Goal: Task Accomplishment & Management: Complete application form

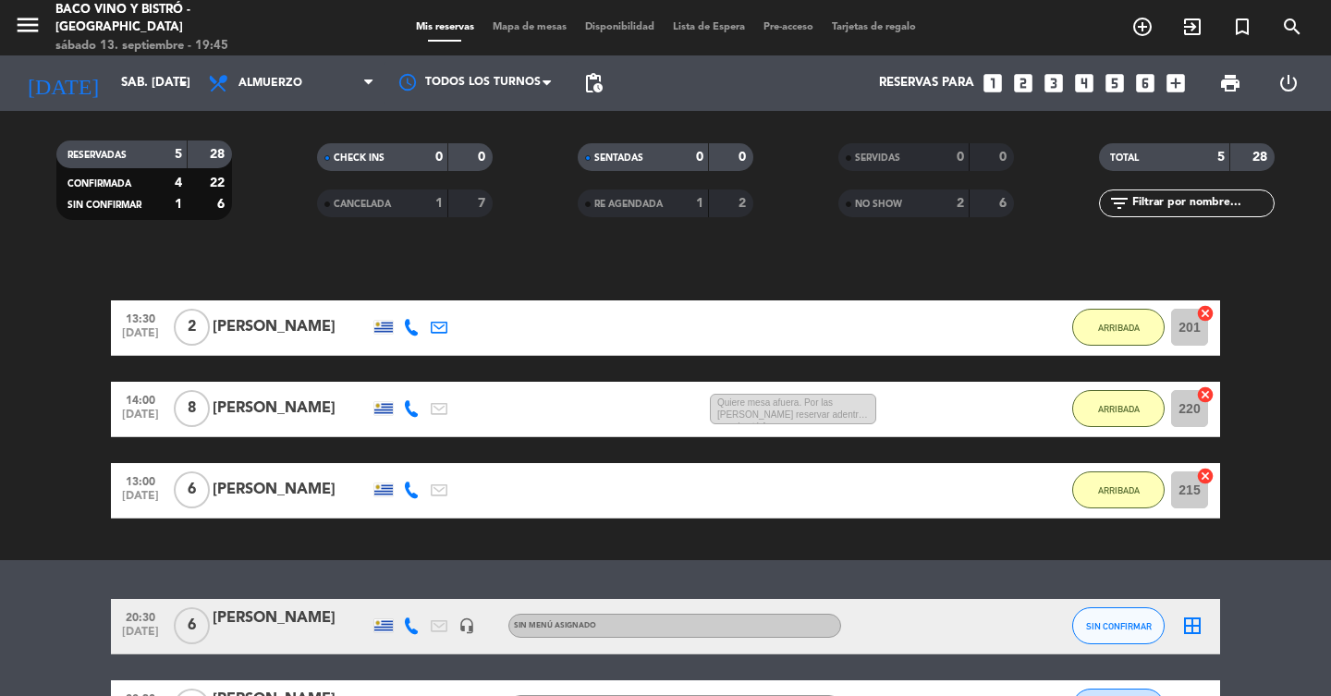
scroll to position [252, 0]
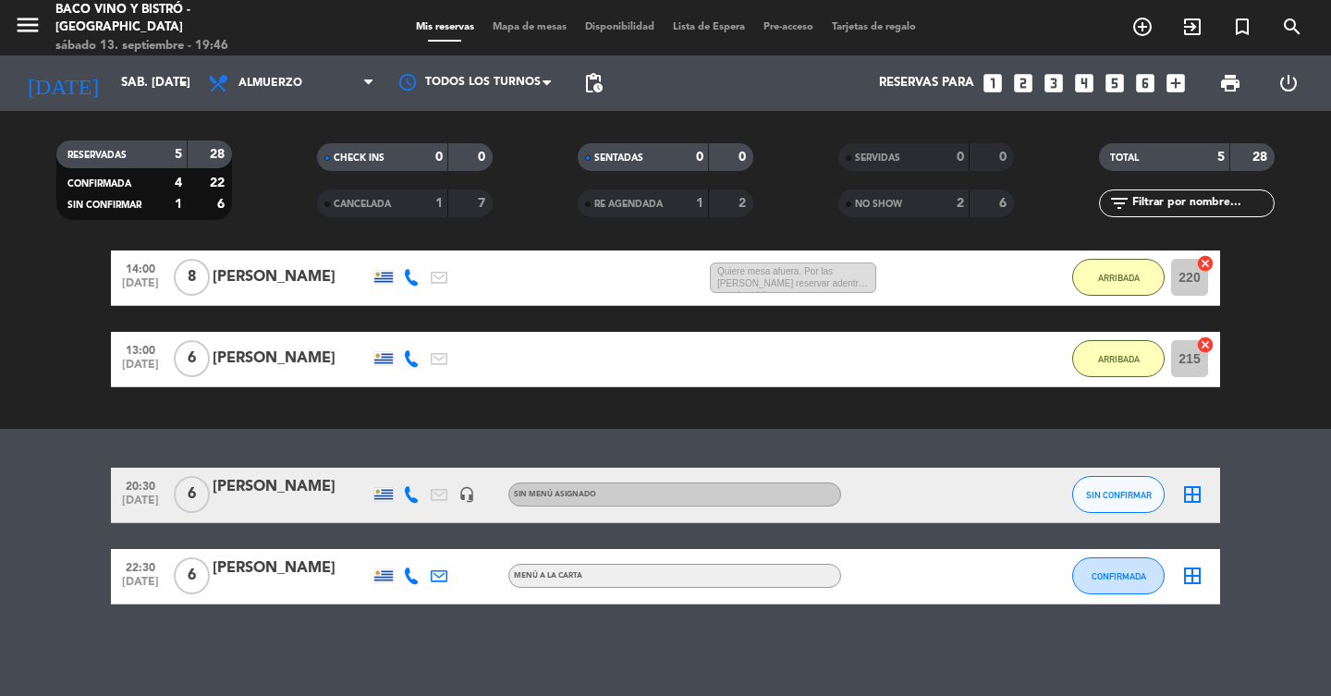
click at [1075, 86] on icon "looks_4" at bounding box center [1085, 83] width 24 height 24
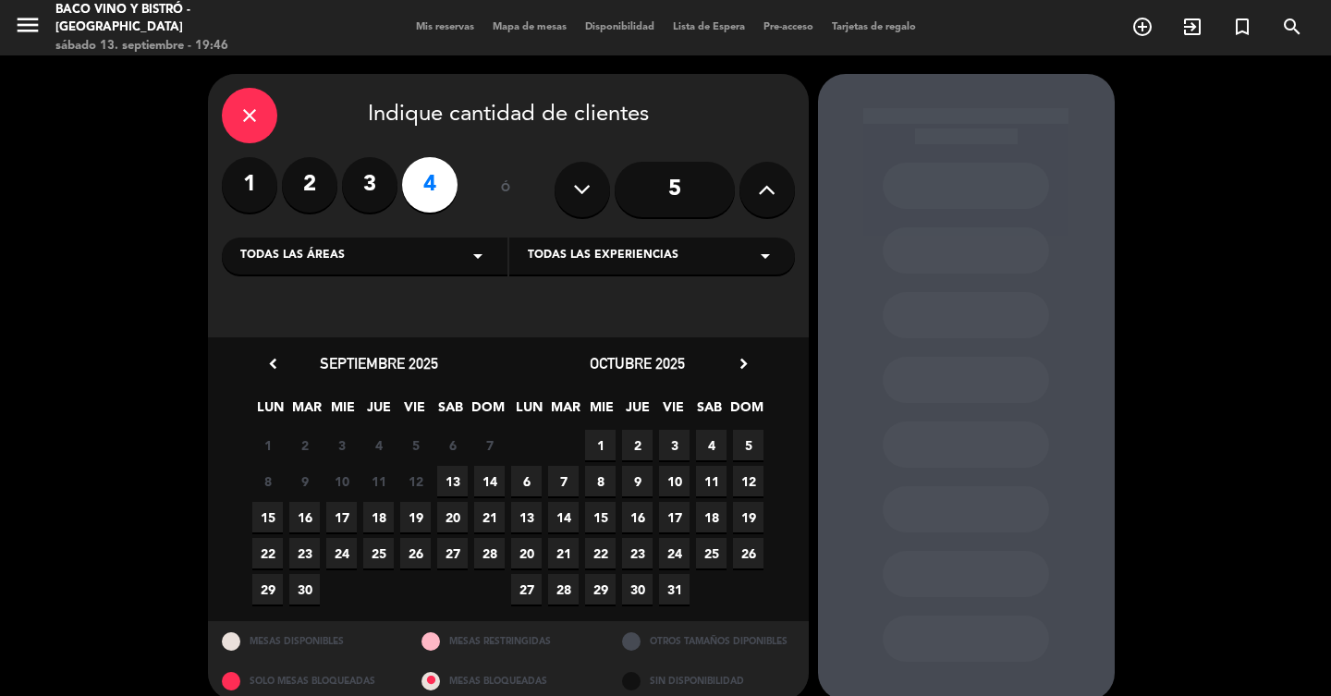
click at [456, 487] on span "13" at bounding box center [452, 481] width 31 height 31
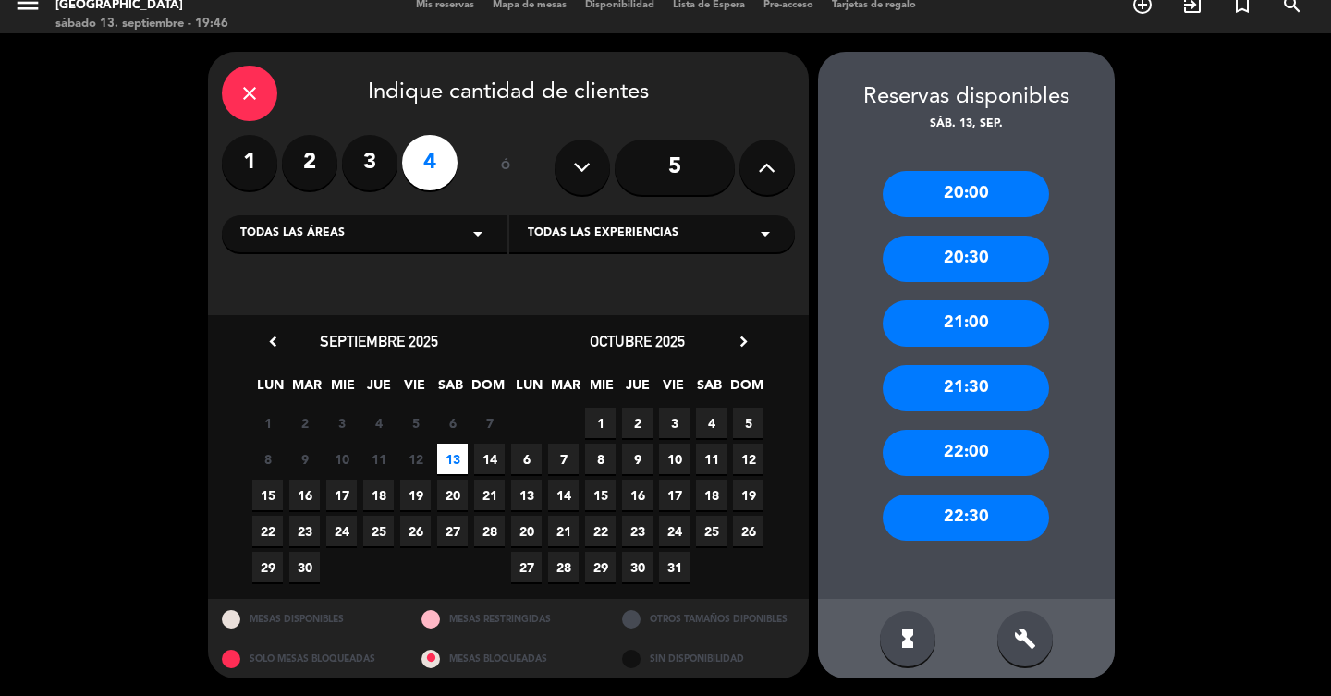
click at [965, 274] on div "20:30" at bounding box center [966, 259] width 166 height 46
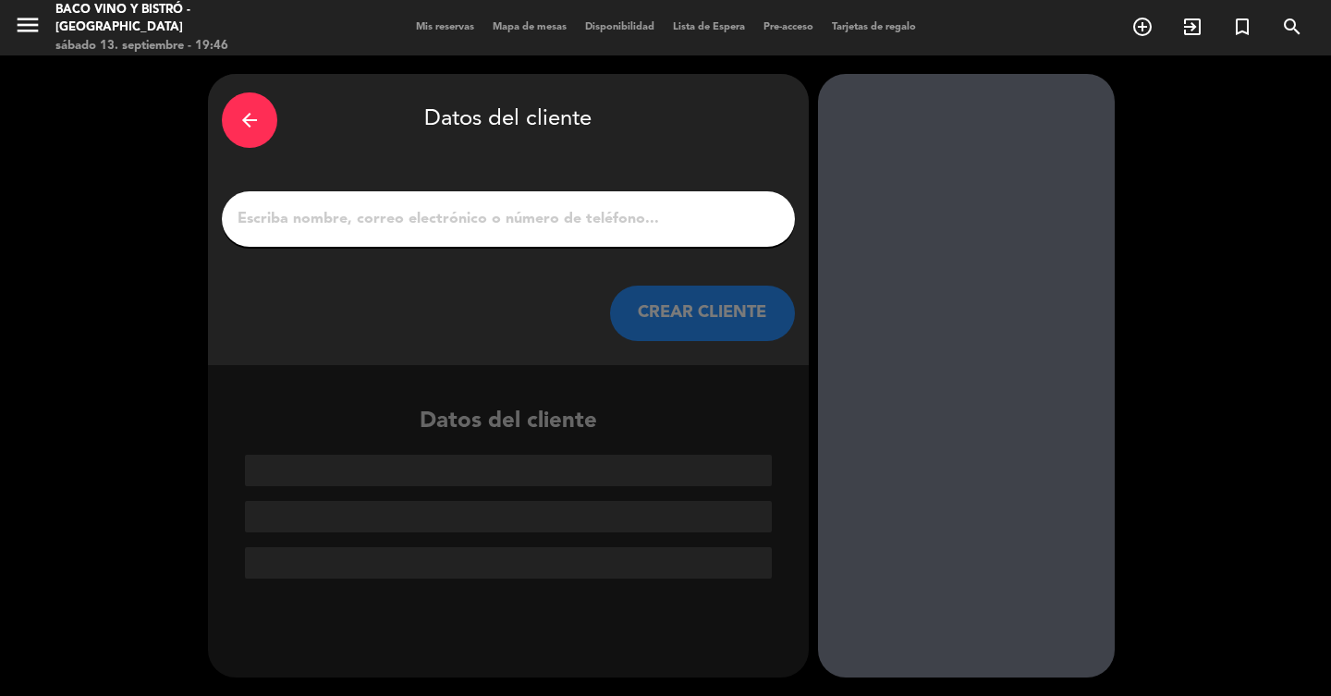
scroll to position [0, 0]
click at [609, 210] on input "1" at bounding box center [509, 219] width 546 height 26
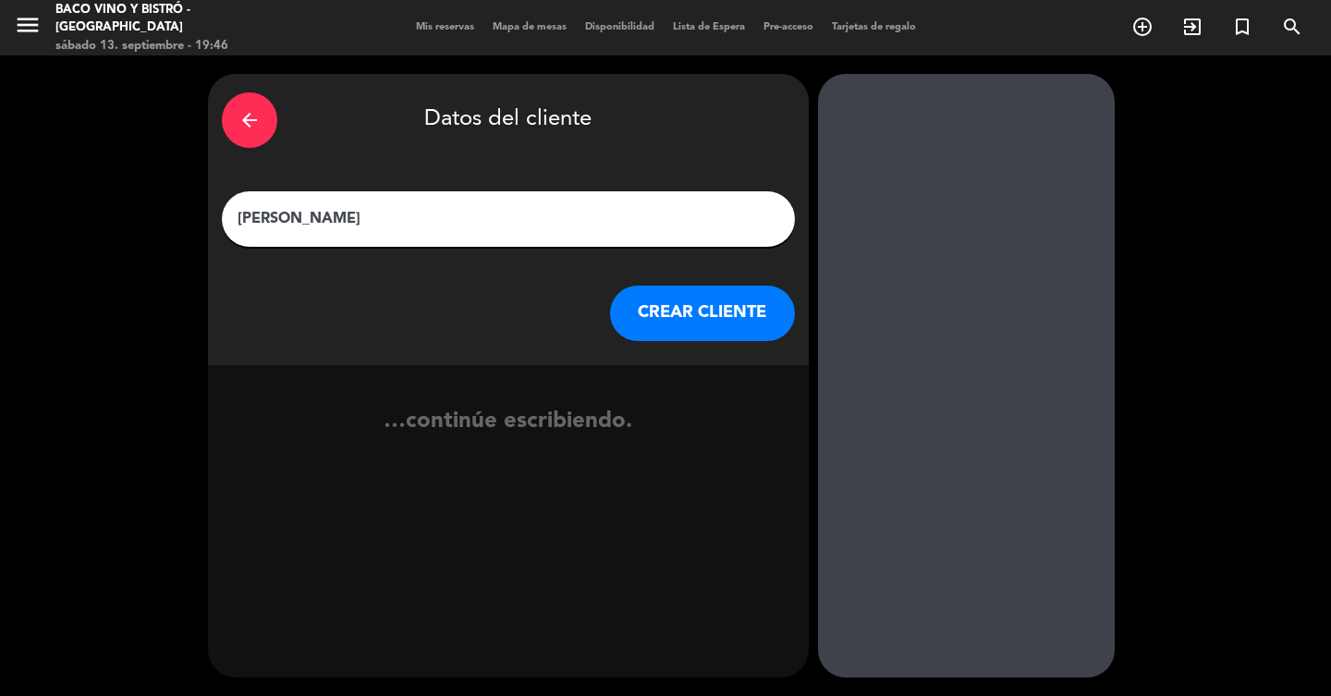
type input "[PERSON_NAME]"
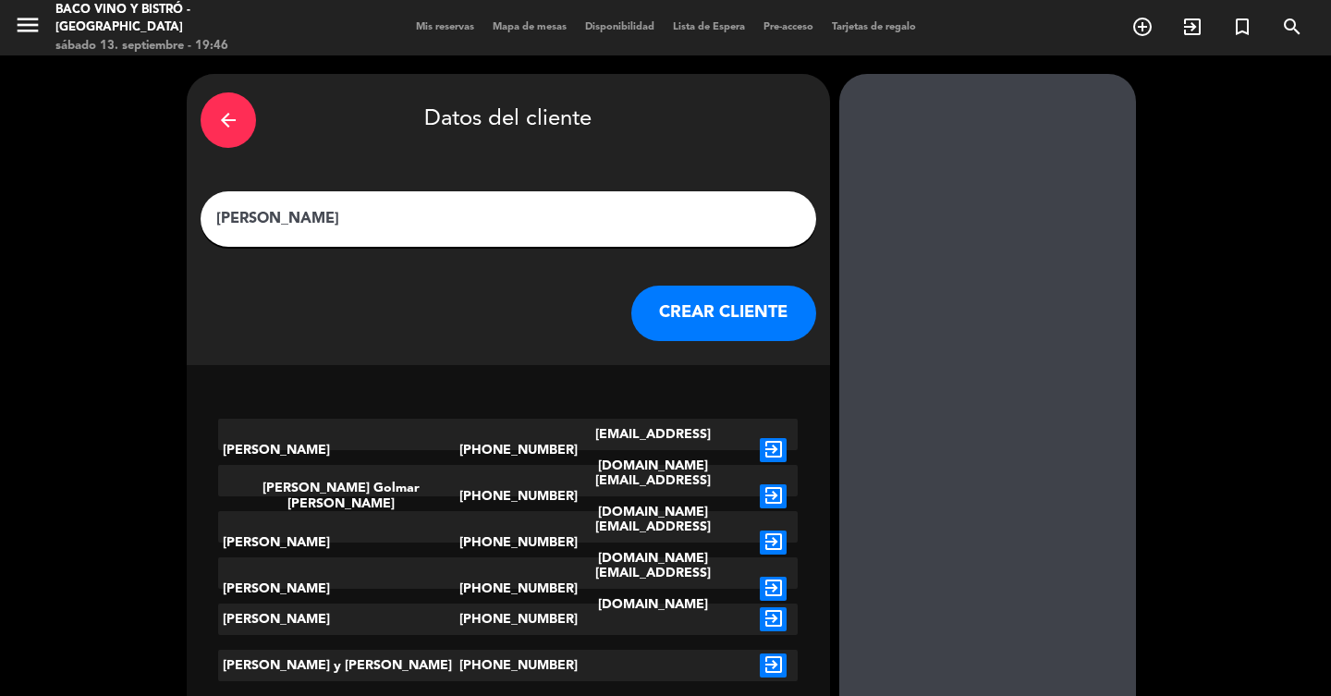
click at [647, 301] on button "CREAR CLIENTE" at bounding box center [724, 313] width 185 height 55
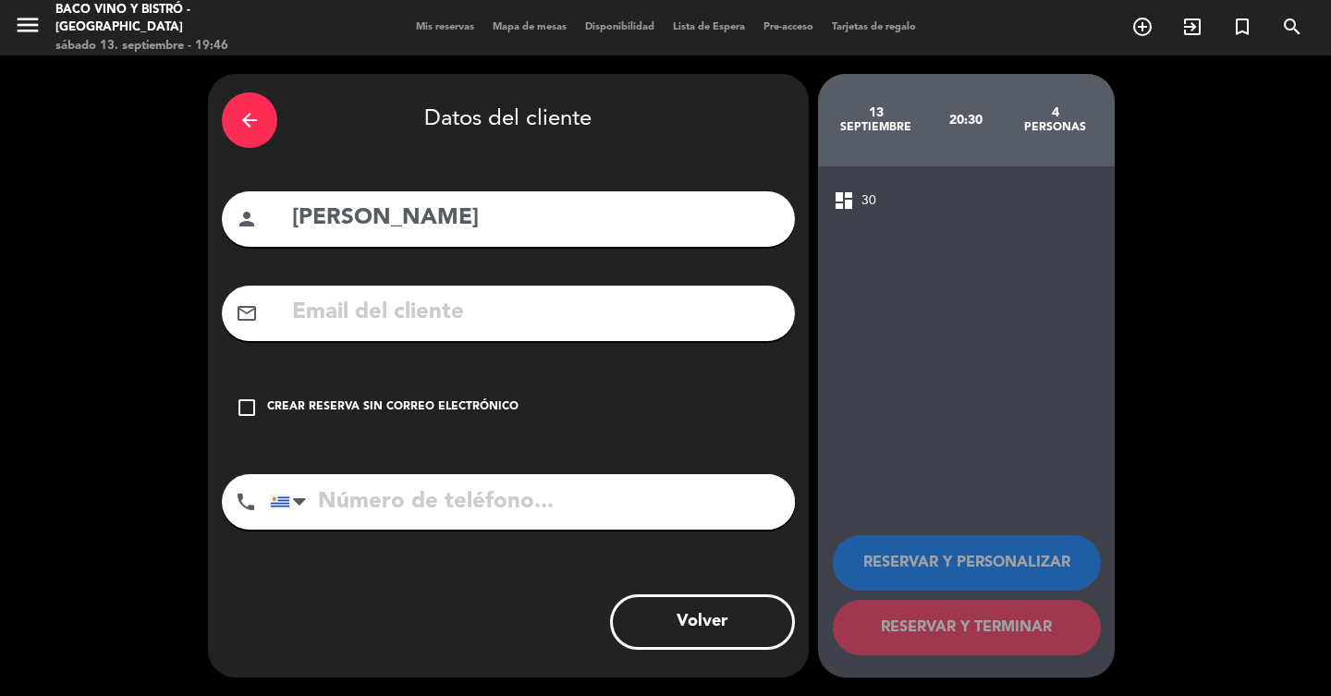
click at [425, 417] on div "check_box_outline_blank Crear reserva sin correo electrónico" at bounding box center [508, 407] width 573 height 55
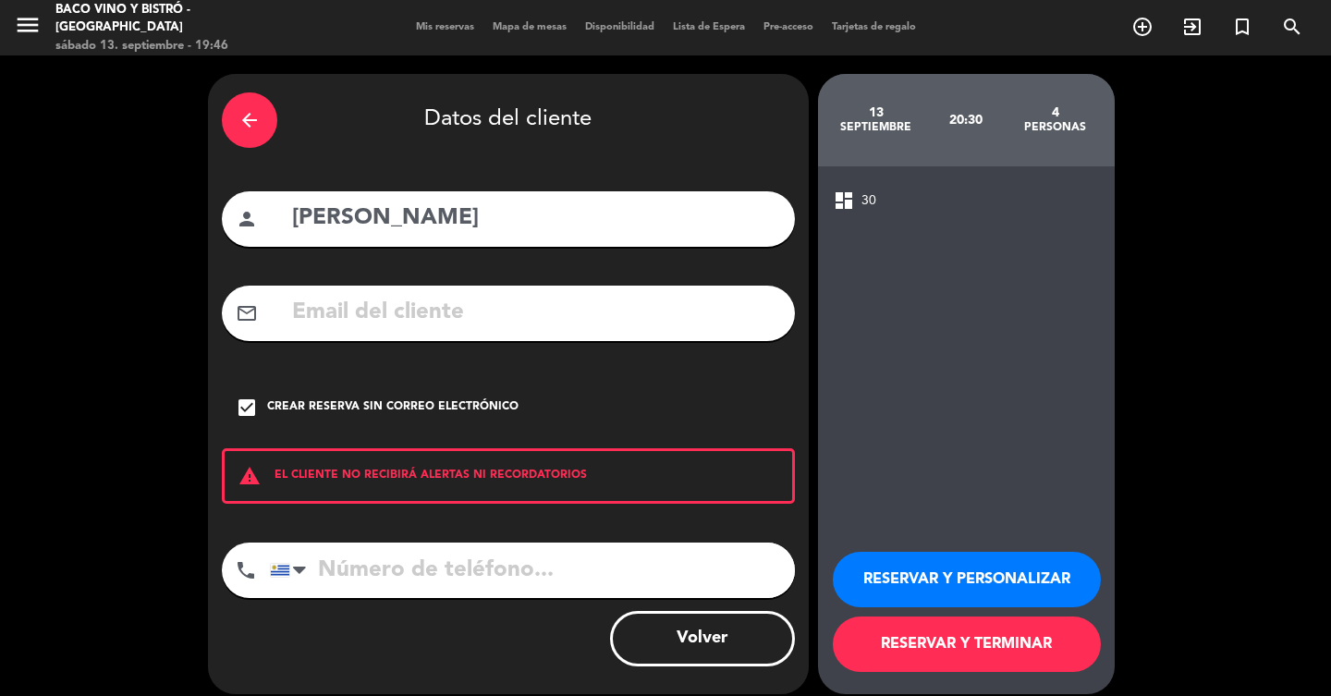
click at [409, 530] on div "arrow_back Datos del cliente person [PERSON_NAME] mail_outline check_box Crear …" at bounding box center [508, 384] width 601 height 620
click at [408, 554] on input "tel" at bounding box center [532, 570] width 525 height 55
type input "093588235"
click at [1039, 628] on button "RESERVAR Y TERMINAR" at bounding box center [967, 644] width 268 height 55
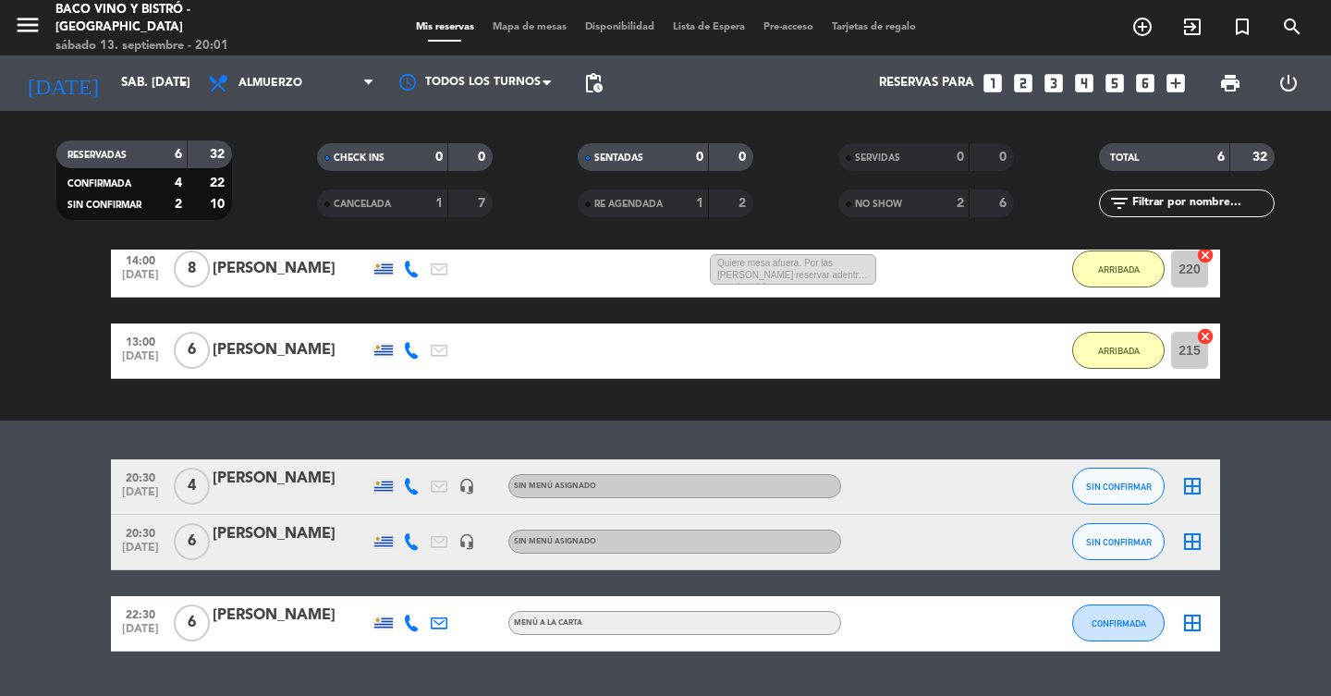
scroll to position [307, 0]
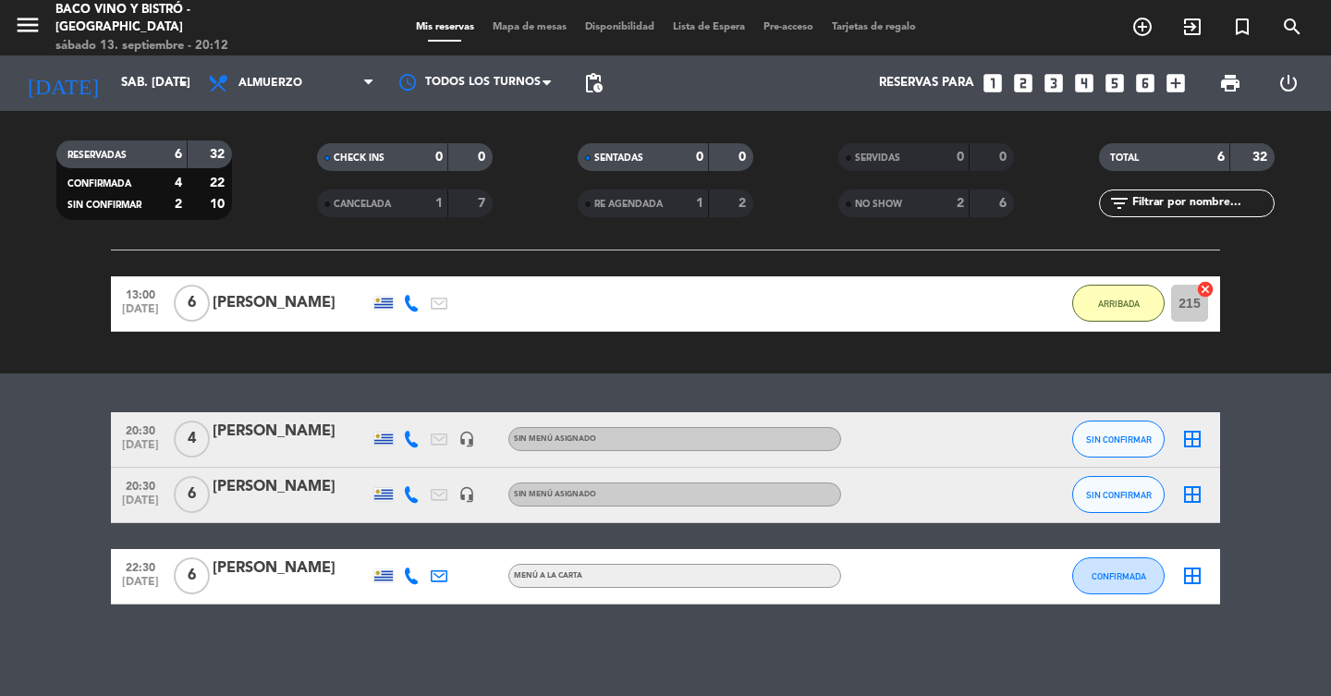
click at [1105, 83] on icon "looks_5" at bounding box center [1115, 83] width 24 height 24
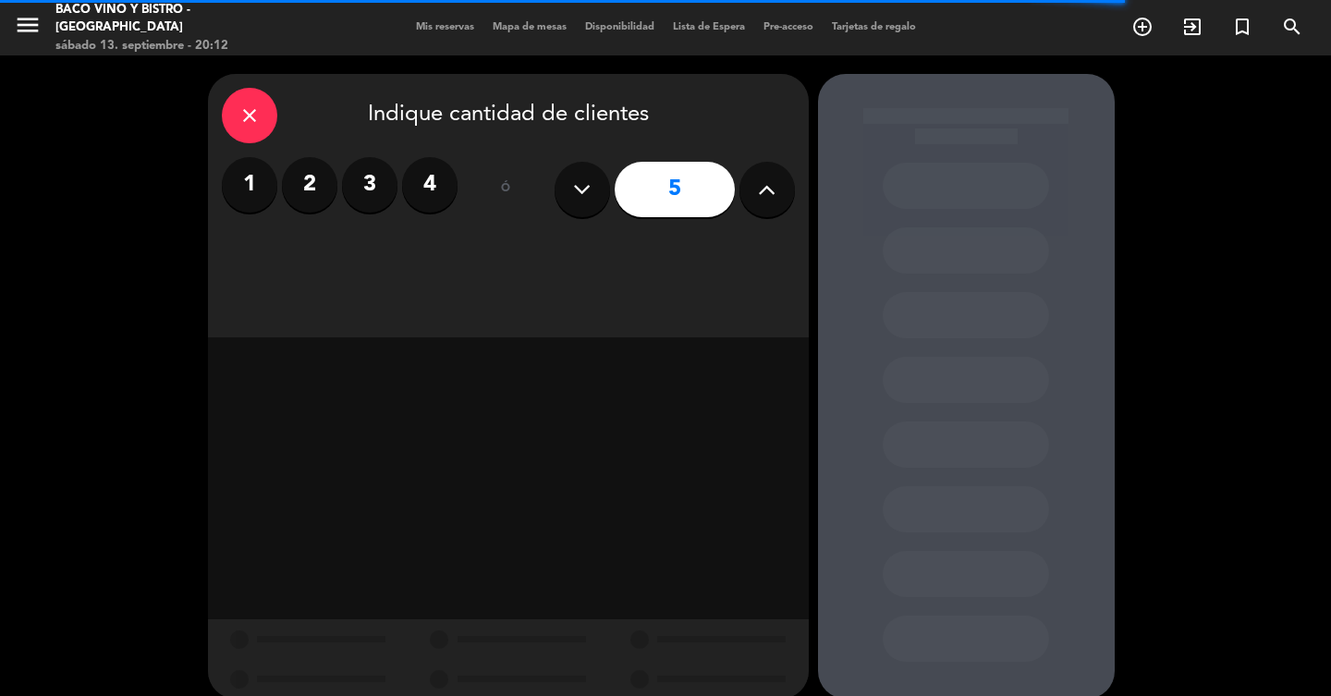
scroll to position [21, 0]
